Goal: Task Accomplishment & Management: Use online tool/utility

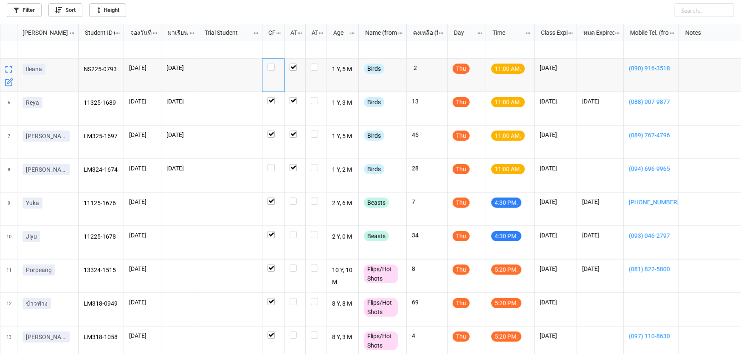
scroll to position [126, 0]
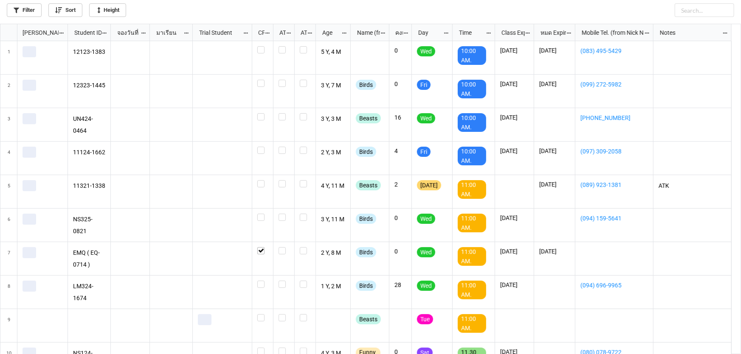
scroll to position [326, 736]
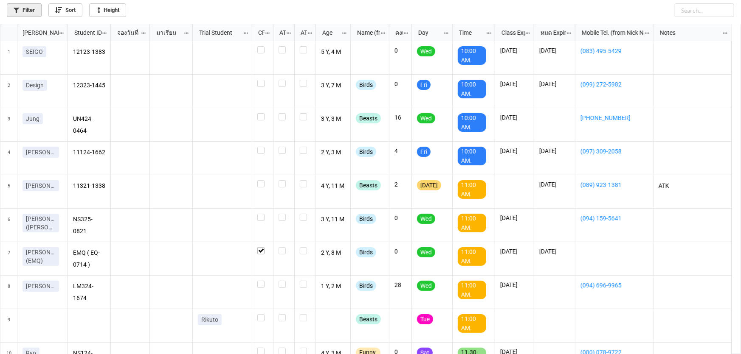
click at [30, 8] on link "Filter" at bounding box center [24, 10] width 35 height 14
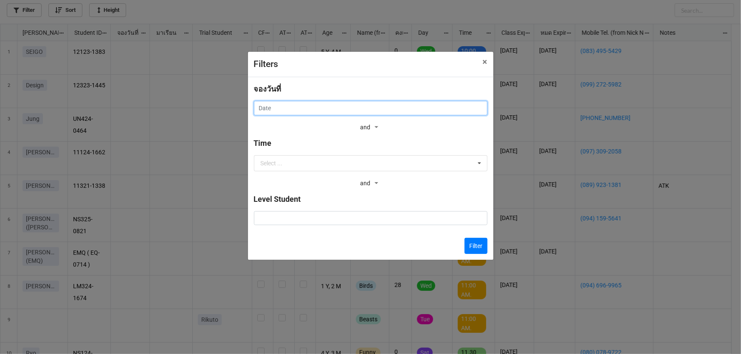
click at [303, 105] on input "text" at bounding box center [370, 108] width 233 height 14
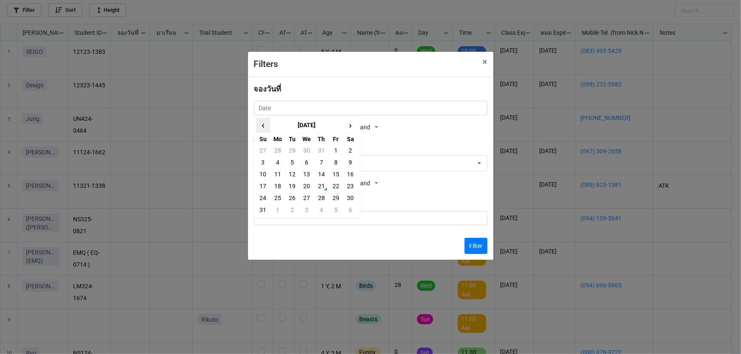
drag, startPoint x: 261, startPoint y: 126, endPoint x: 264, endPoint y: 132, distance: 6.1
click at [262, 127] on span "‹" at bounding box center [263, 125] width 14 height 14
click at [279, 183] on td "21" at bounding box center [277, 186] width 14 height 12
type input "21/7/2025"
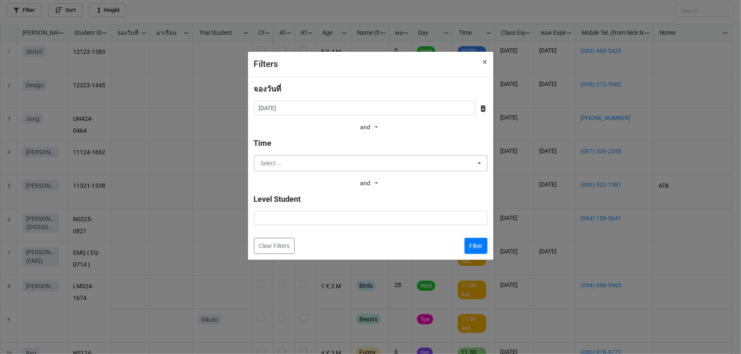
click at [428, 171] on input "text" at bounding box center [371, 163] width 233 height 15
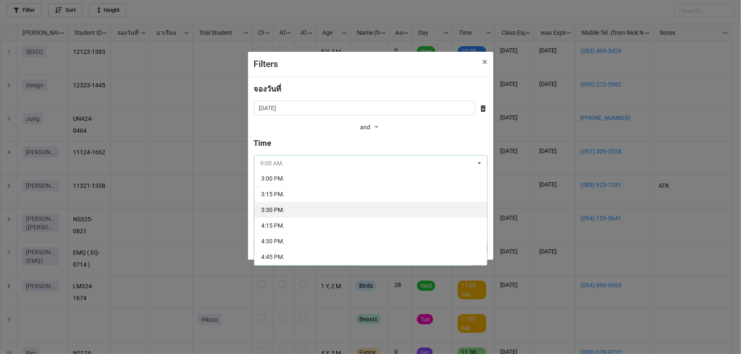
scroll to position [154, 0]
click at [385, 211] on div "4:15 PM." at bounding box center [370, 213] width 233 height 16
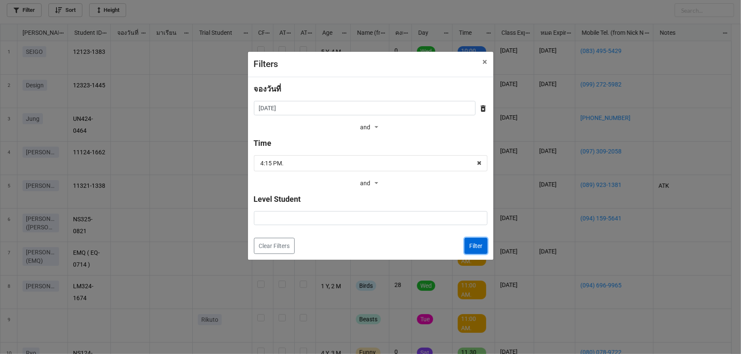
click at [467, 242] on button "Filter" at bounding box center [475, 246] width 23 height 16
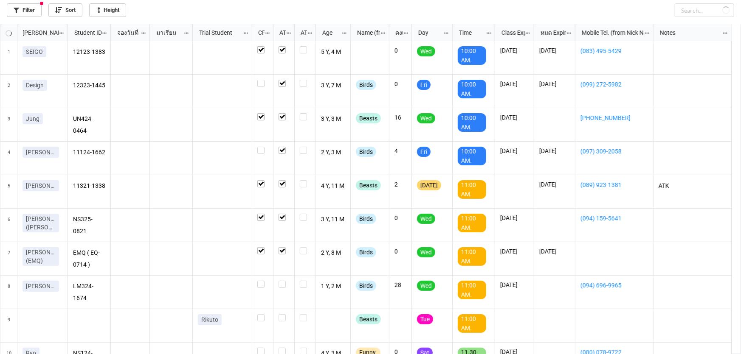
checkbox input "true"
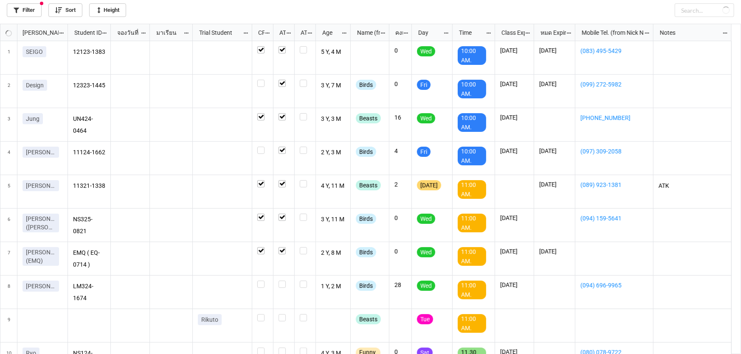
checkbox input "true"
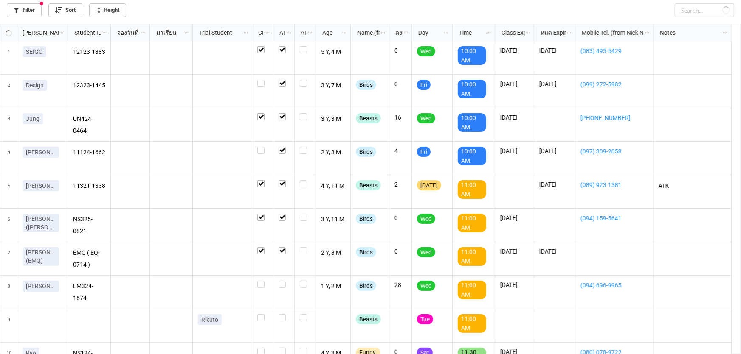
checkbox input "true"
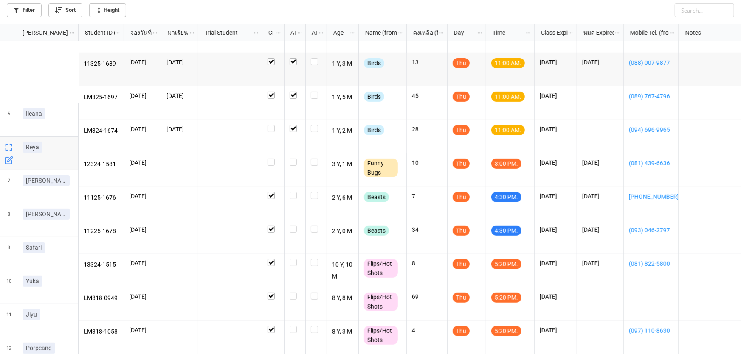
scroll to position [160, 0]
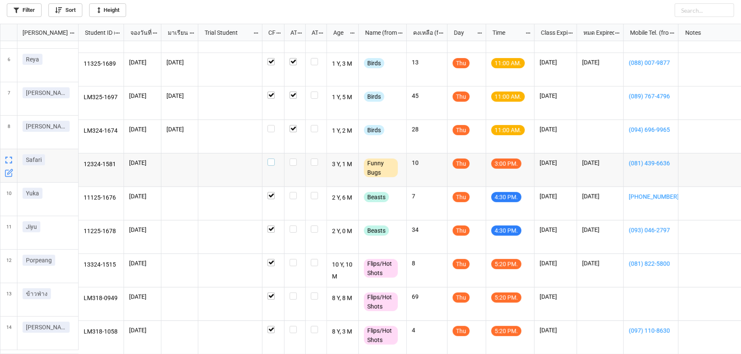
click at [269, 159] on label "grid" at bounding box center [272, 159] width 11 height 0
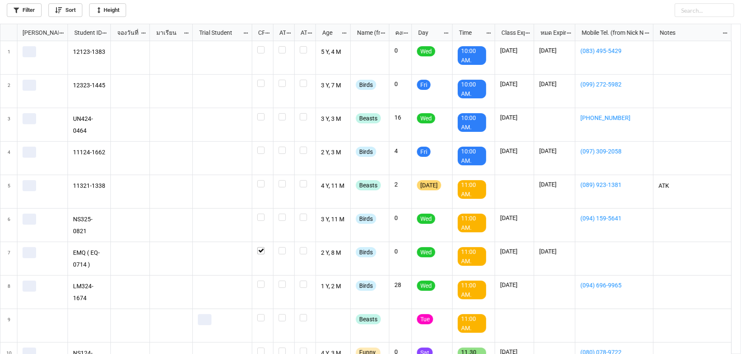
scroll to position [326, 736]
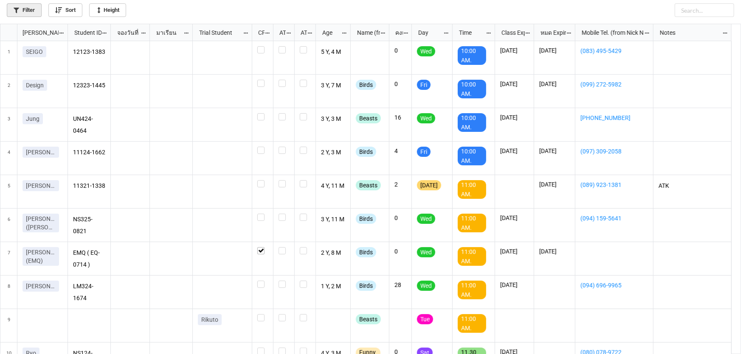
click at [30, 9] on link "Filter" at bounding box center [24, 10] width 35 height 14
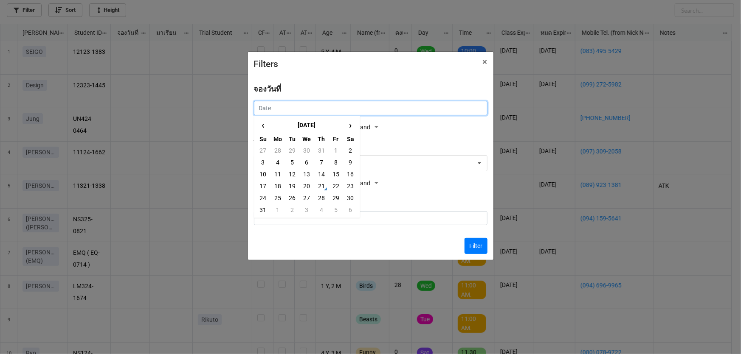
click at [287, 109] on input "text" at bounding box center [370, 108] width 233 height 14
click at [349, 187] on td "23" at bounding box center [350, 186] width 14 height 12
type input "23/8/2025"
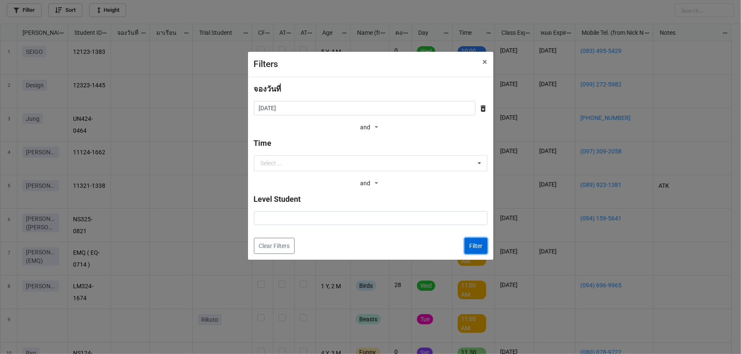
click at [477, 246] on button "Filter" at bounding box center [475, 246] width 23 height 16
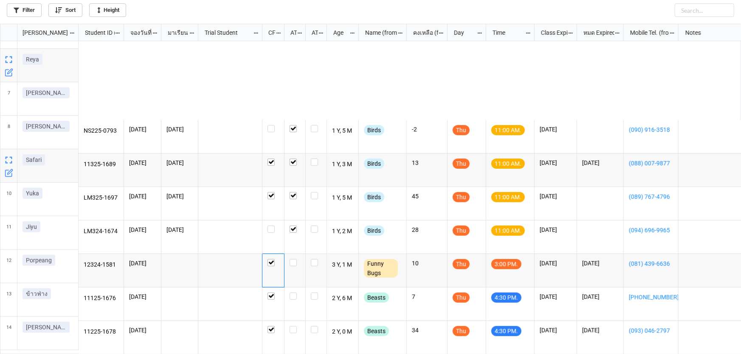
scroll to position [160, 0]
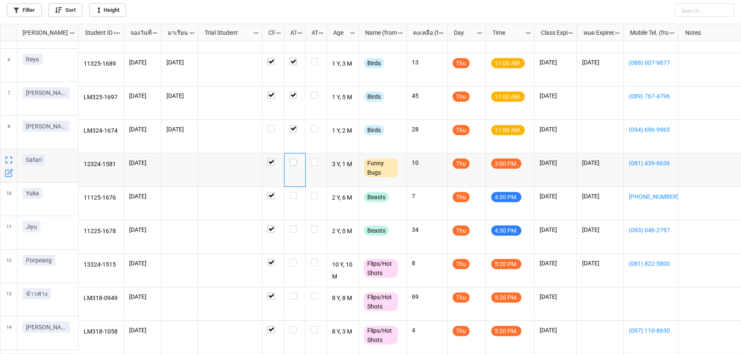
click at [290, 159] on label "grid" at bounding box center [294, 159] width 11 height 0
click at [10, 274] on icon "grid" at bounding box center [9, 272] width 5 height 5
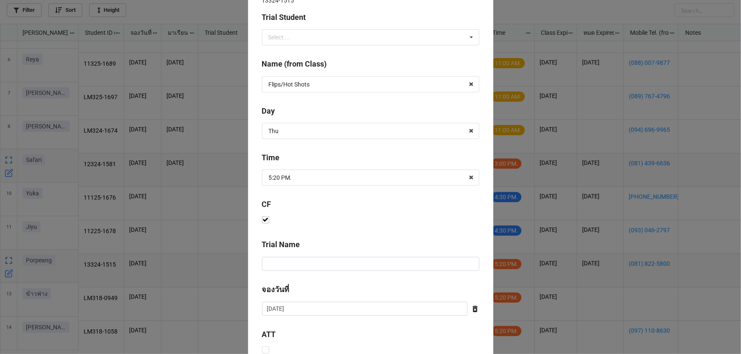
scroll to position [344, 0]
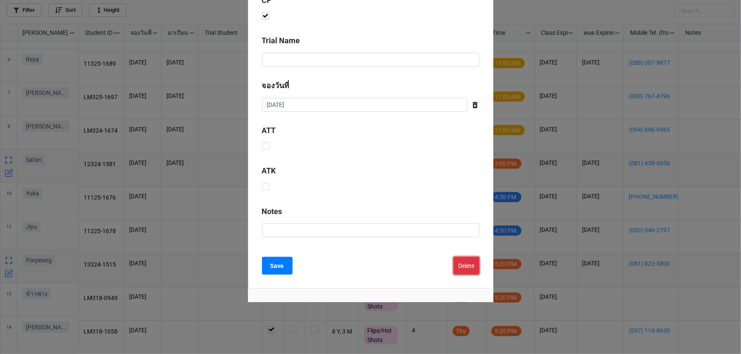
click at [469, 270] on button "Delete" at bounding box center [466, 266] width 26 height 18
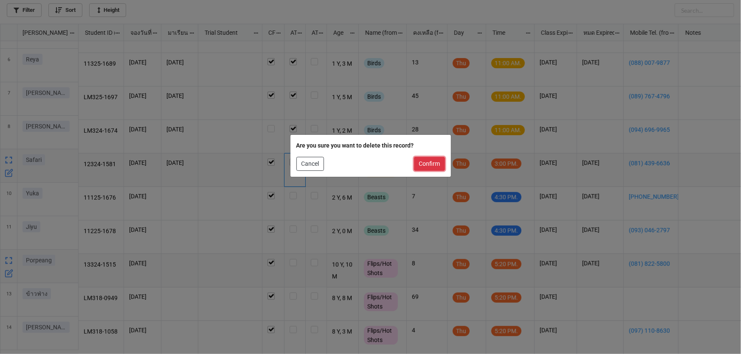
click at [430, 167] on button "Confirm" at bounding box center [429, 164] width 31 height 14
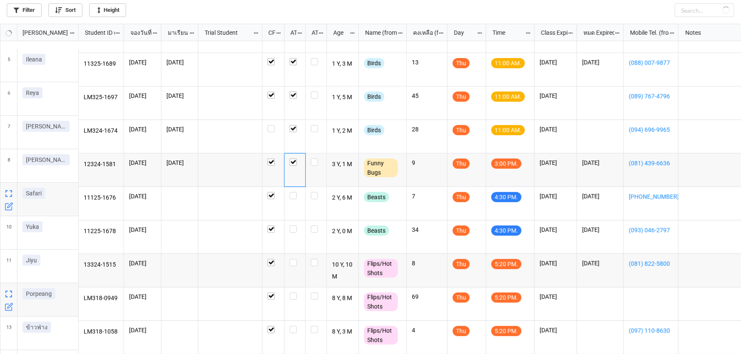
scroll to position [126, 0]
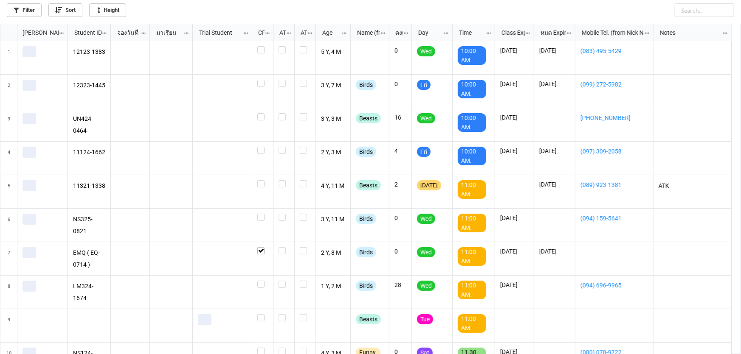
scroll to position [326, 736]
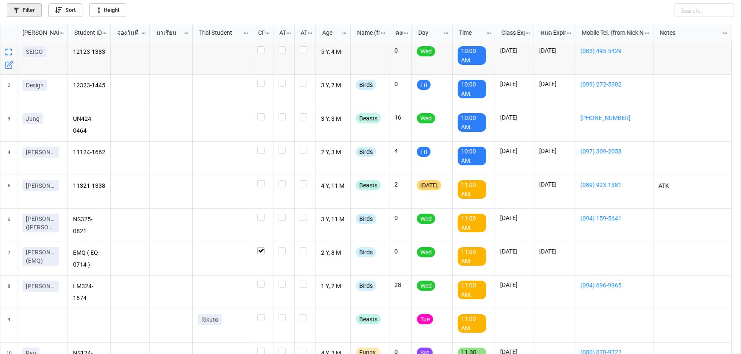
click at [37, 9] on link "Filter" at bounding box center [24, 10] width 35 height 14
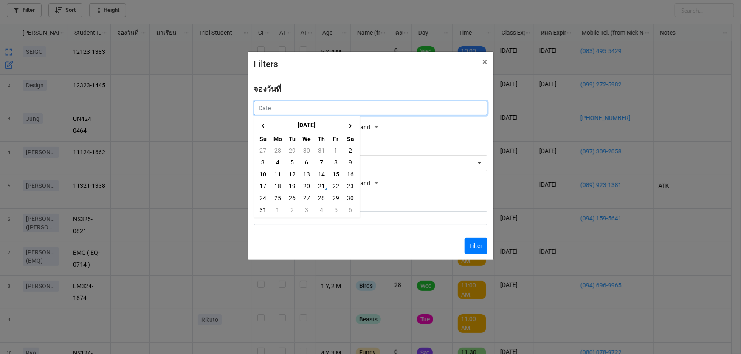
click at [311, 111] on input "text" at bounding box center [370, 108] width 233 height 14
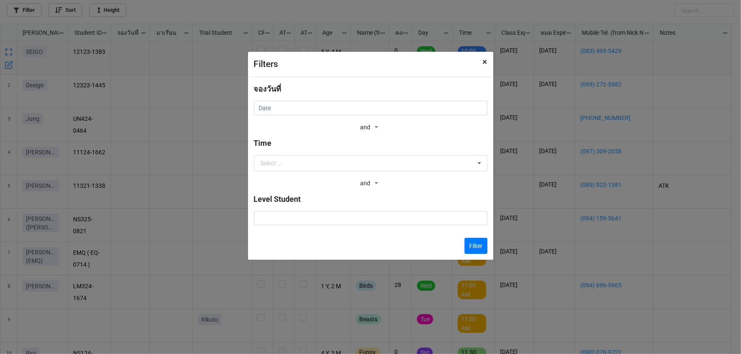
click at [486, 62] on span "×" at bounding box center [485, 62] width 5 height 10
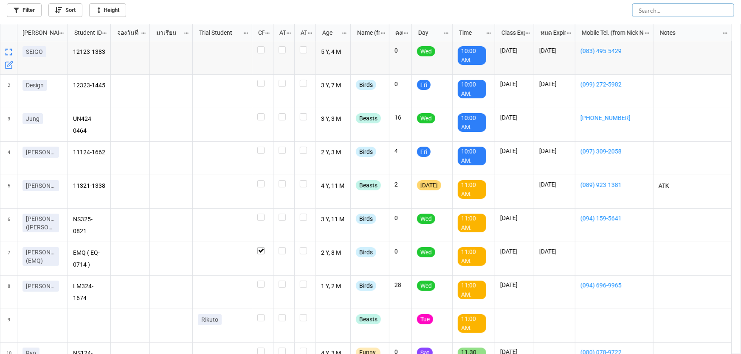
click at [693, 14] on input "text" at bounding box center [683, 10] width 102 height 14
type input "kaohom"
checkbox input "true"
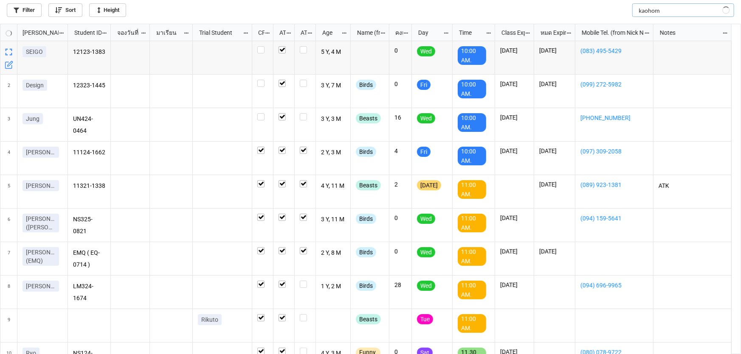
checkbox input "true"
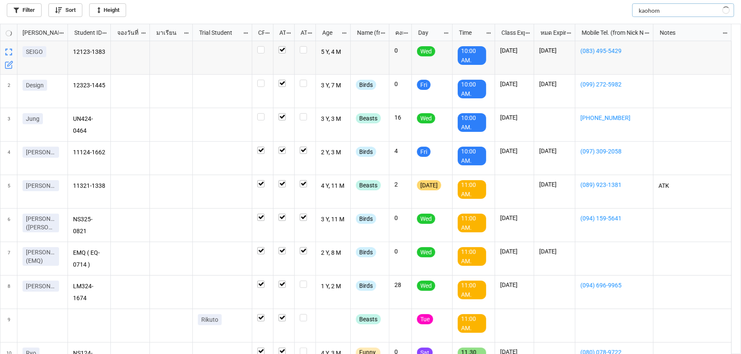
checkbox input "true"
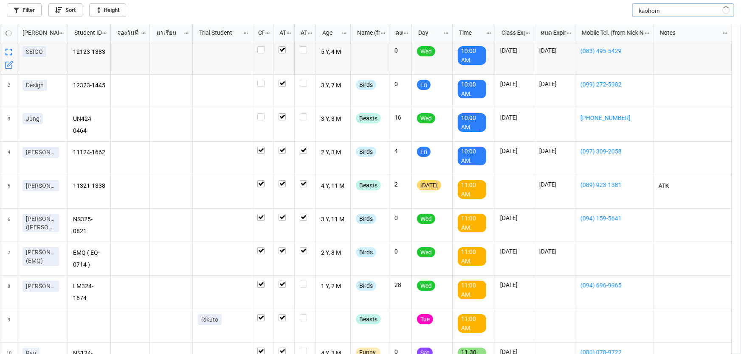
checkbox input "true"
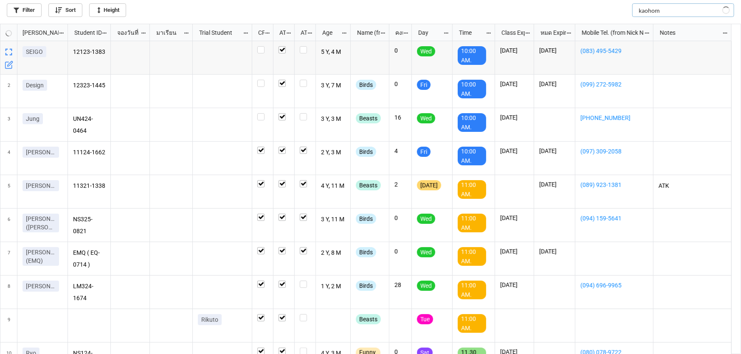
checkbox input "true"
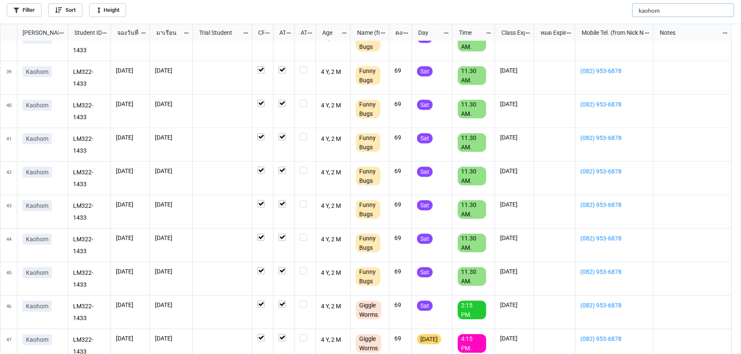
scroll to position [1329, 0]
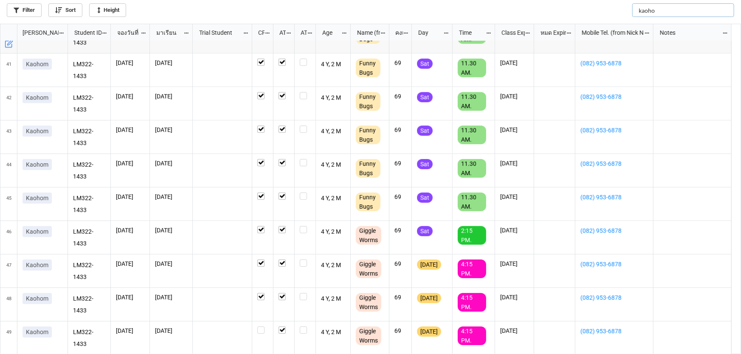
type input "kaohom"
checkbox input "false"
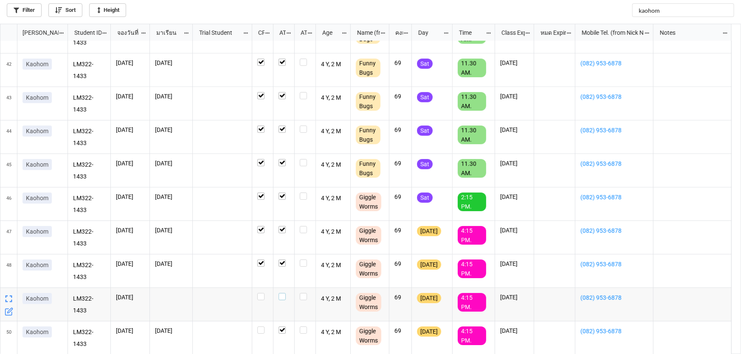
click at [283, 293] on label "grid" at bounding box center [283, 293] width 11 height 0
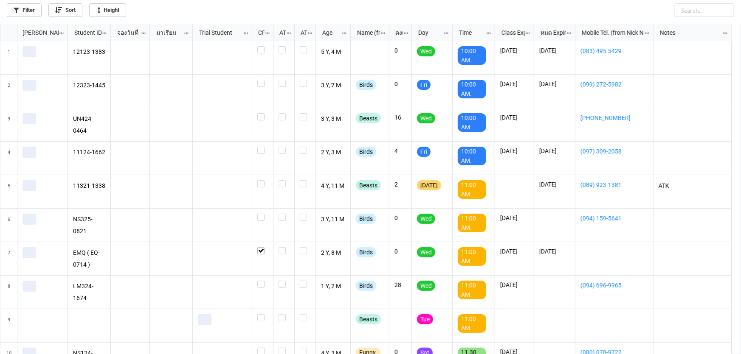
scroll to position [326, 736]
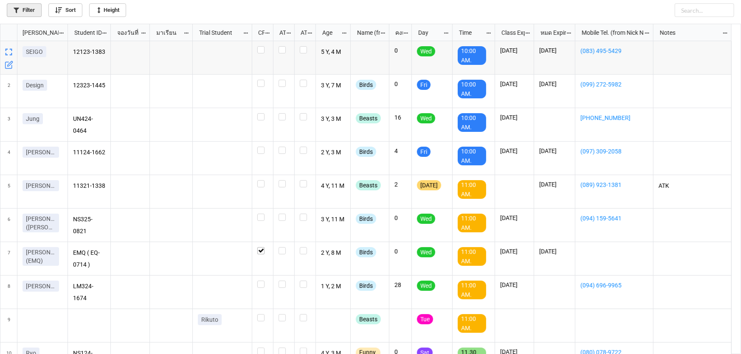
click at [29, 8] on link "Filter" at bounding box center [24, 10] width 35 height 14
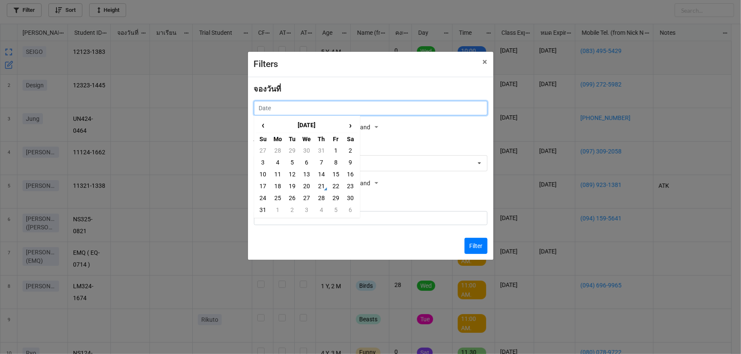
click at [323, 108] on input "text" at bounding box center [370, 108] width 233 height 14
click at [335, 186] on td "22" at bounding box center [336, 186] width 14 height 12
type input "22/8/2025"
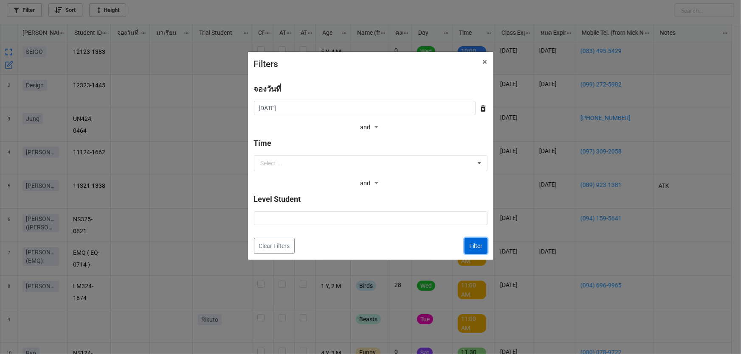
click at [479, 246] on button "Filter" at bounding box center [475, 246] width 23 height 16
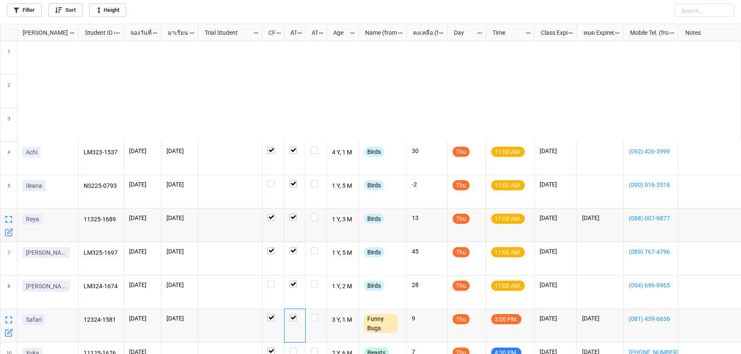
scroll to position [326, 736]
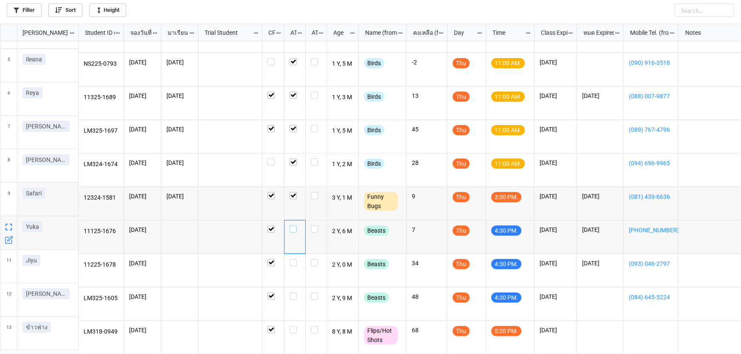
click at [293, 226] on label "grid" at bounding box center [294, 226] width 11 height 0
click at [292, 293] on label "grid" at bounding box center [294, 293] width 11 height 0
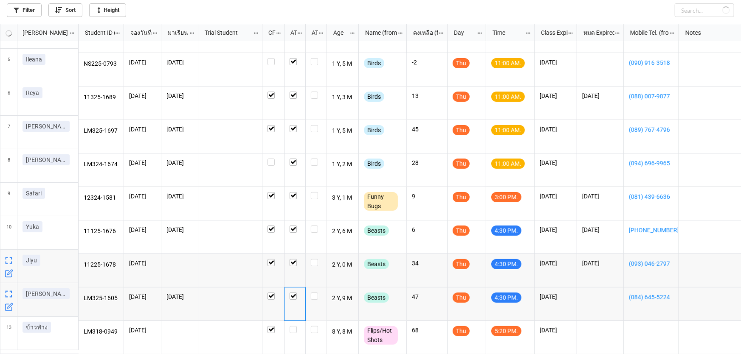
checkbox input "true"
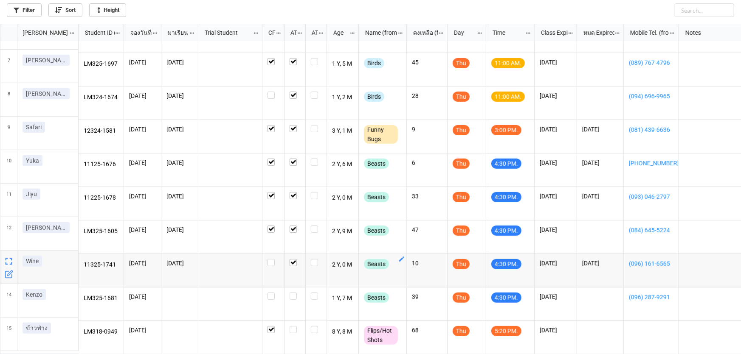
scroll to position [194, 0]
click at [292, 293] on label "grid" at bounding box center [294, 293] width 11 height 0
